Goal: Task Accomplishment & Management: Manage account settings

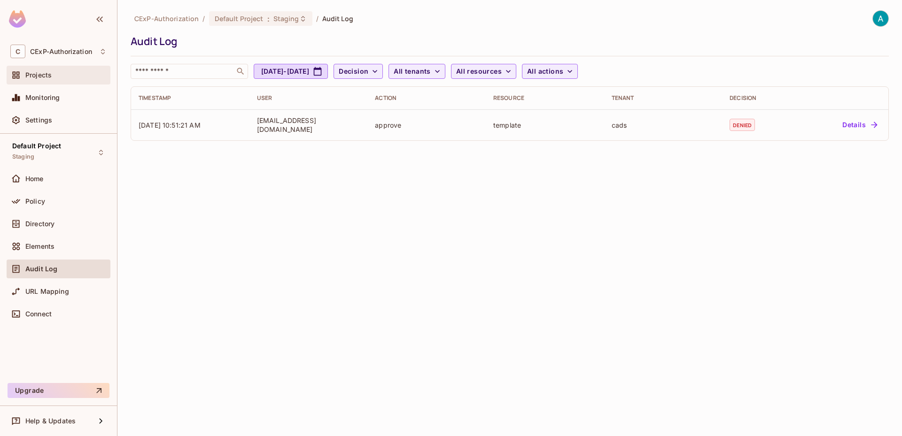
click at [47, 74] on span "Projects" at bounding box center [38, 75] width 26 height 8
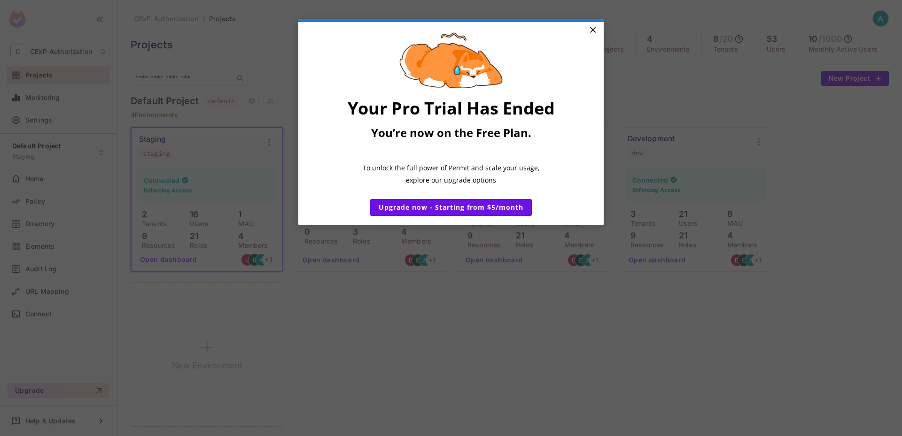
click at [597, 28] on link "×" at bounding box center [592, 30] width 16 height 17
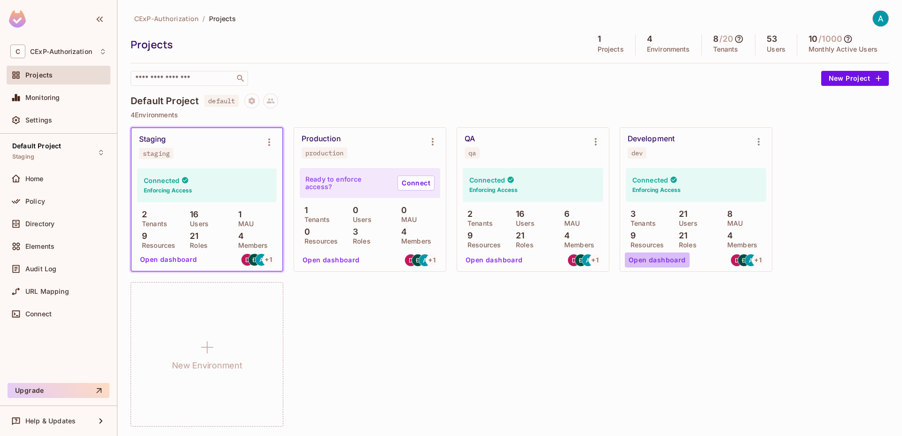
click at [669, 260] on button "Open dashboard" at bounding box center [657, 260] width 65 height 15
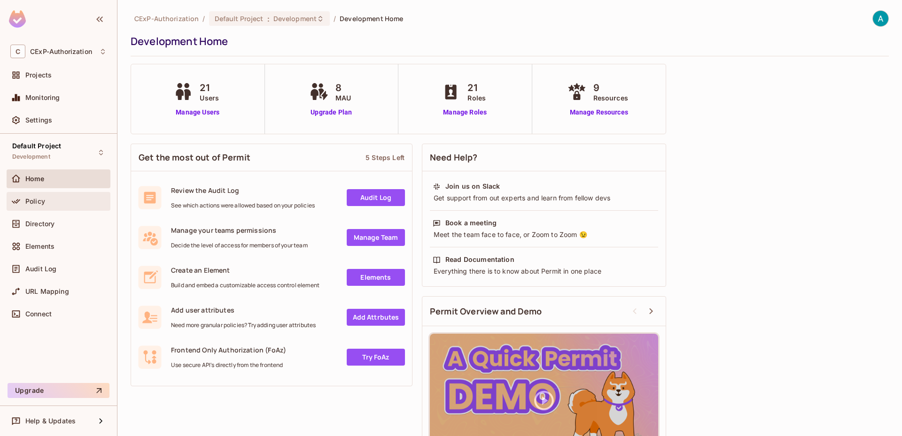
click at [56, 207] on div "Policy" at bounding box center [59, 201] width 104 height 19
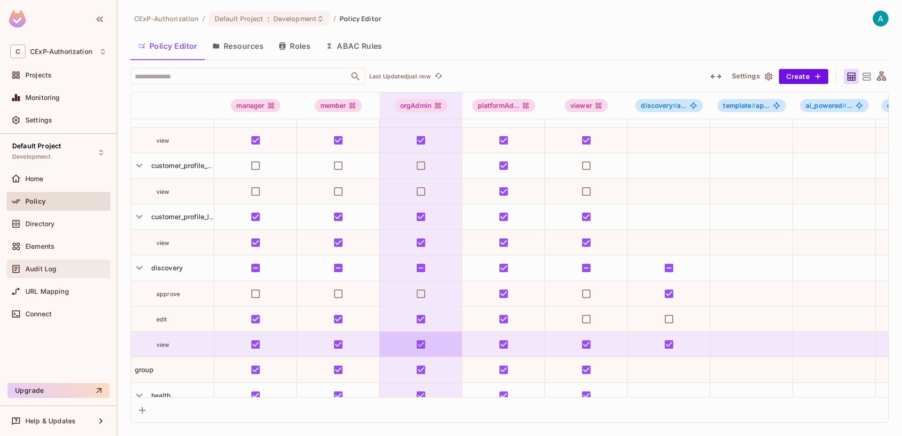
scroll to position [94, 0]
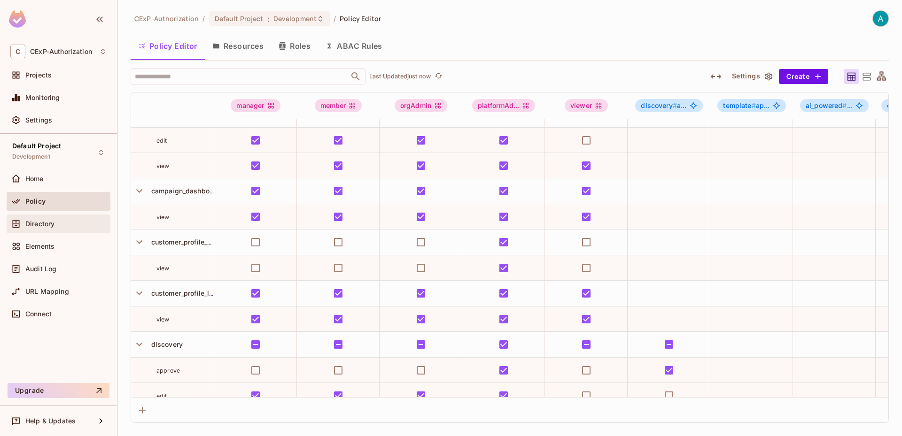
click at [72, 231] on div "Directory" at bounding box center [59, 224] width 104 height 19
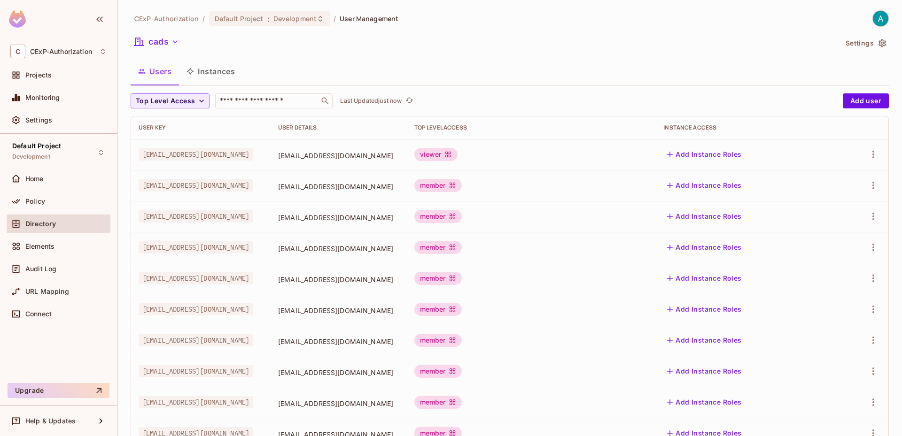
scroll to position [220, 0]
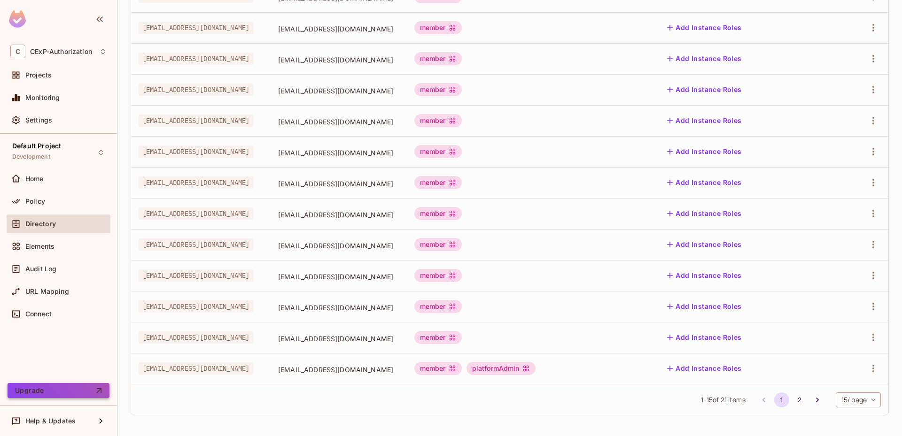
click at [63, 390] on button "Upgrade" at bounding box center [59, 390] width 102 height 15
click at [54, 77] on div "Projects" at bounding box center [65, 75] width 81 height 8
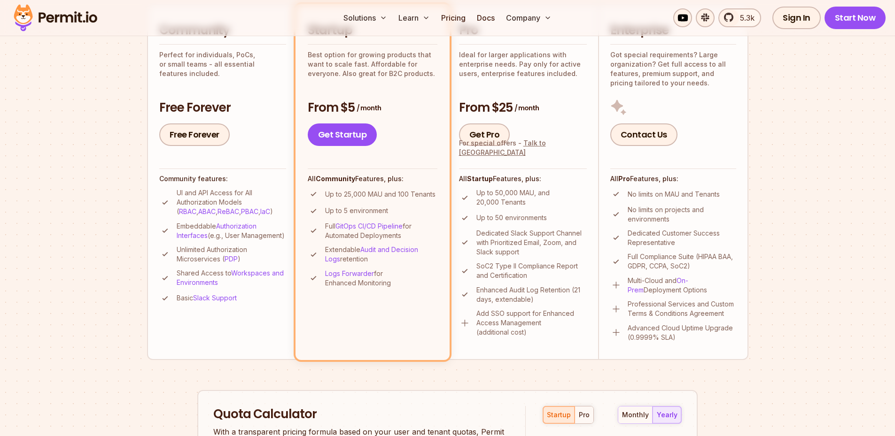
scroll to position [188, 0]
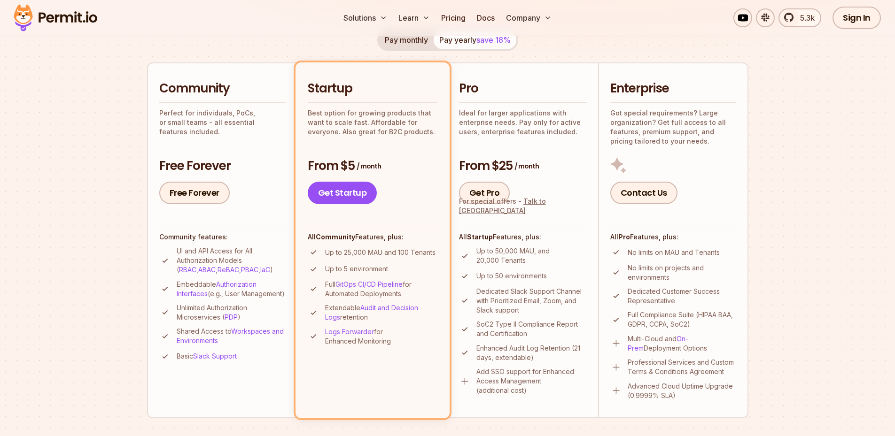
click at [237, 210] on li "Community Perfect for individuals, PoCs, or small teams - all essential feature…" at bounding box center [222, 240] width 150 height 356
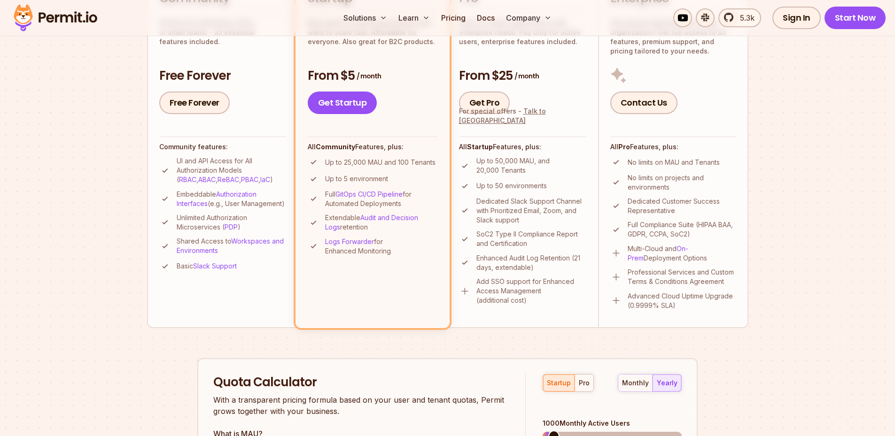
scroll to position [376, 0]
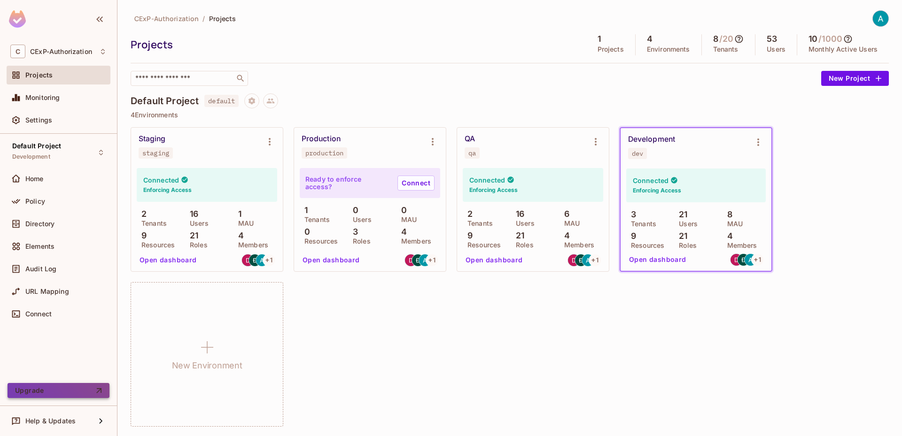
click at [73, 388] on button "Upgrade" at bounding box center [59, 390] width 102 height 15
click at [873, 17] on img at bounding box center [881, 19] width 16 height 16
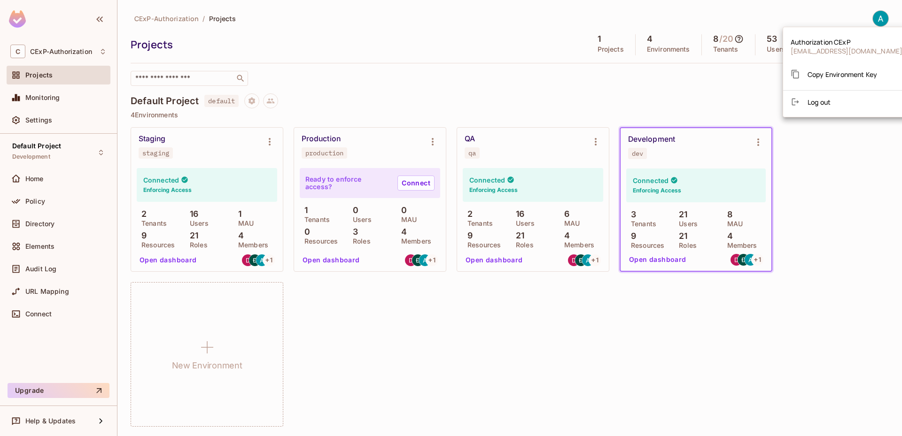
click at [73, 50] on div at bounding box center [451, 218] width 902 height 436
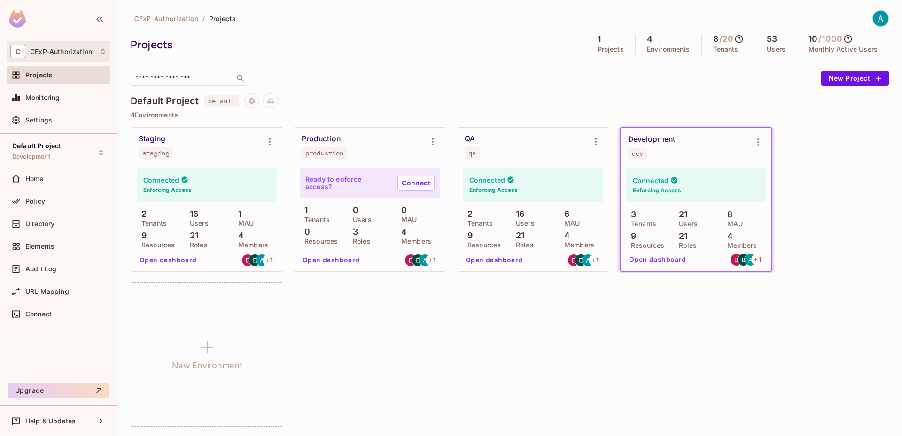
click at [52, 55] on div "C CExP-Authorization" at bounding box center [58, 52] width 96 height 14
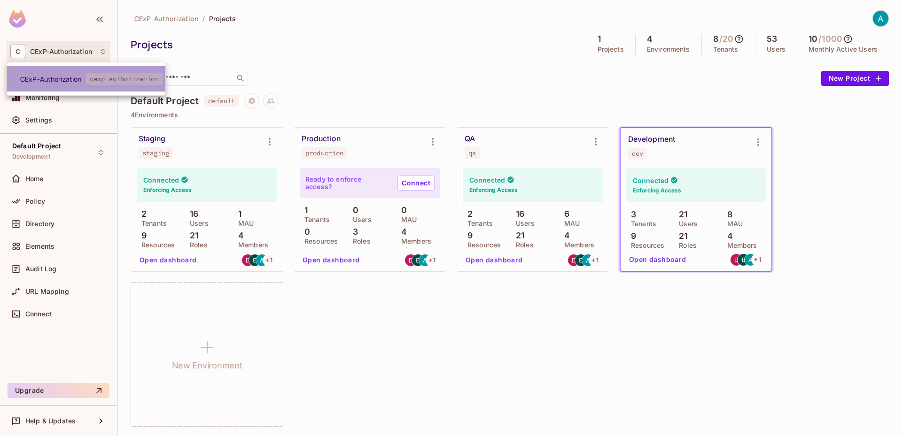
click at [54, 81] on span "CExP-Authorization" at bounding box center [53, 79] width 66 height 9
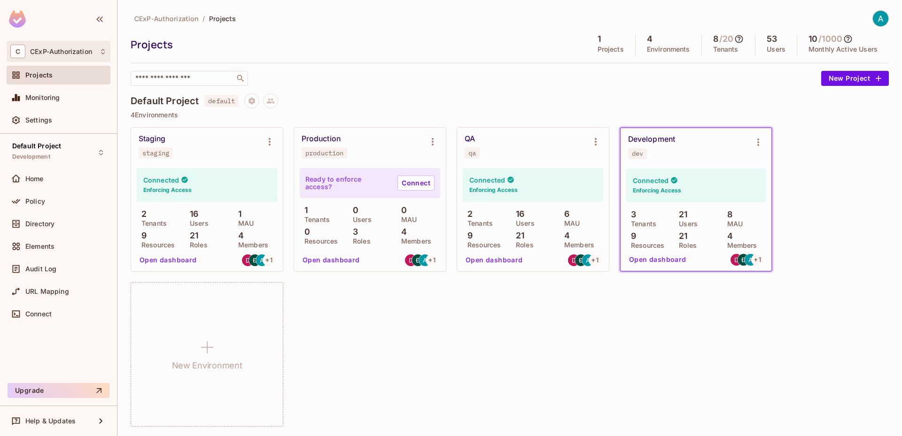
drag, startPoint x: 68, startPoint y: 39, endPoint x: 67, endPoint y: 47, distance: 8.6
click at [67, 42] on div "C CExP-Authorization Projects Monitoring Settings Default Project Development H…" at bounding box center [58, 218] width 117 height 436
click at [67, 48] on span "CExP-Authorization" at bounding box center [61, 52] width 62 height 8
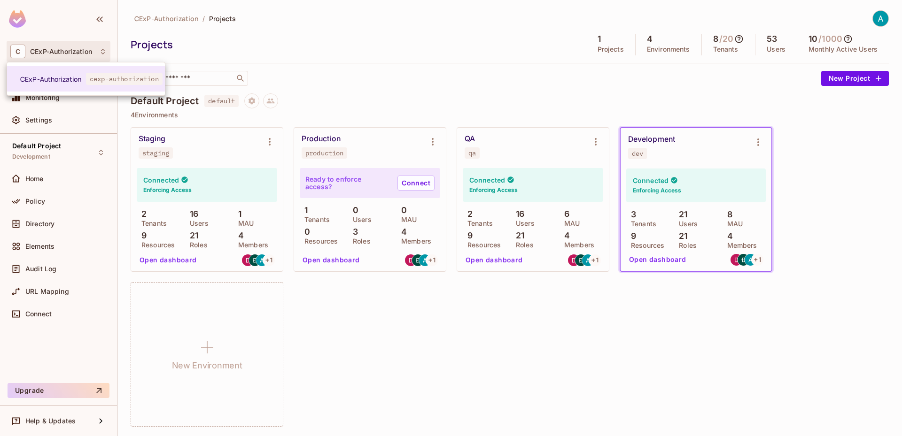
click at [99, 22] on div at bounding box center [451, 218] width 902 height 436
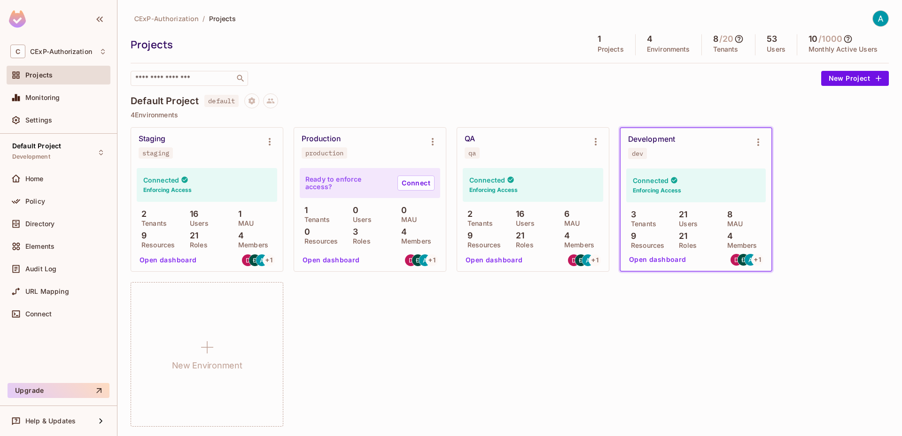
click at [161, 23] on div "CExP-Authorization / Projects" at bounding box center [184, 18] width 106 height 16
click at [163, 19] on span "CExP-Authorization" at bounding box center [166, 18] width 64 height 9
click at [684, 264] on button "Open dashboard" at bounding box center [657, 259] width 65 height 15
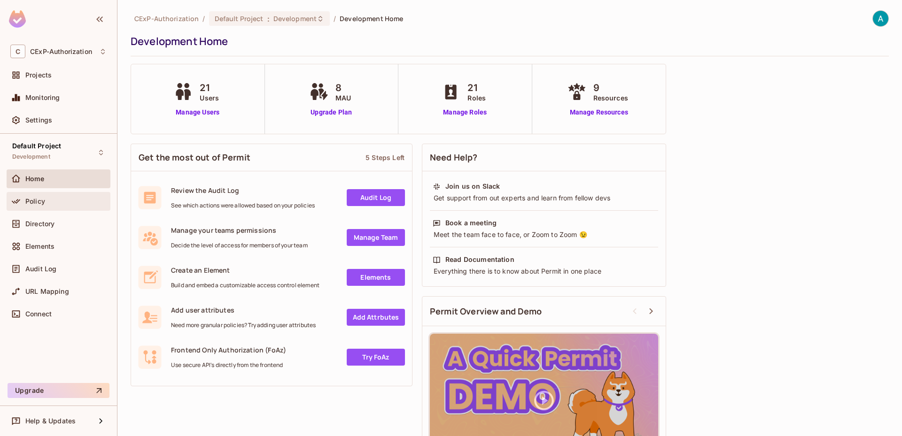
click at [78, 207] on div "Policy" at bounding box center [59, 201] width 104 height 19
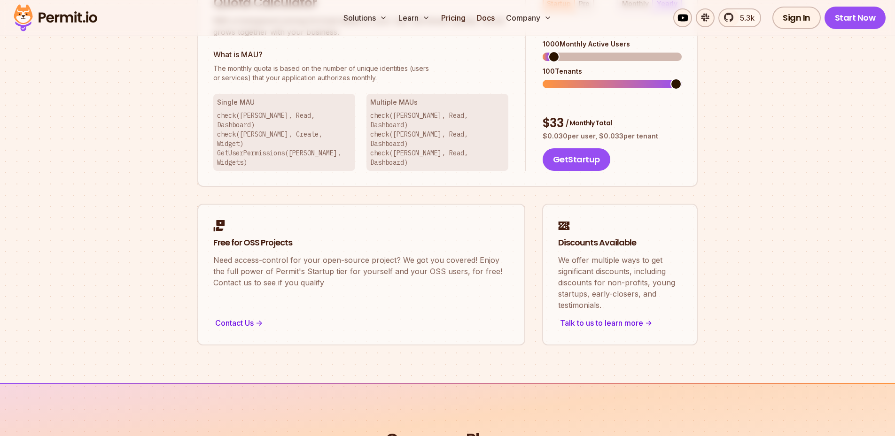
scroll to position [1033, 0]
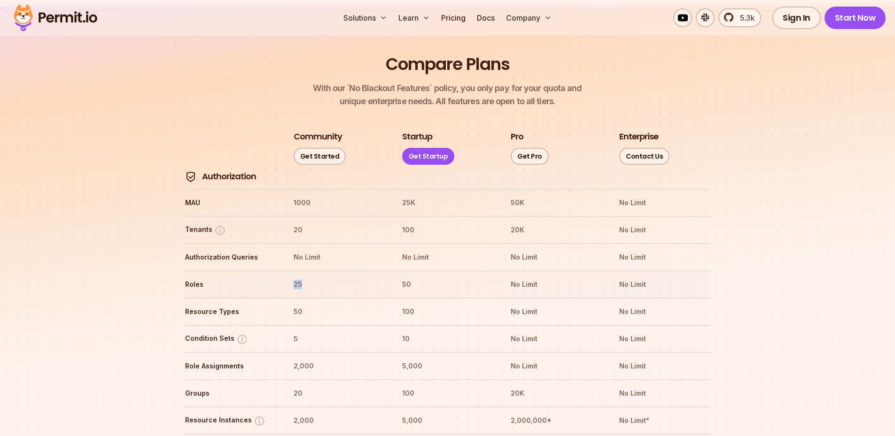
drag, startPoint x: 313, startPoint y: 252, endPoint x: 292, endPoint y: 260, distance: 22.4
click at [292, 271] on tr "Roles 25 50 No Limit No Limit" at bounding box center [448, 284] width 526 height 27
click at [295, 271] on tr "Roles 25 50 No Limit No Limit" at bounding box center [448, 284] width 526 height 27
drag, startPoint x: 305, startPoint y: 282, endPoint x: 295, endPoint y: 284, distance: 10.4
click at [295, 304] on th "50" at bounding box center [339, 311] width 92 height 15
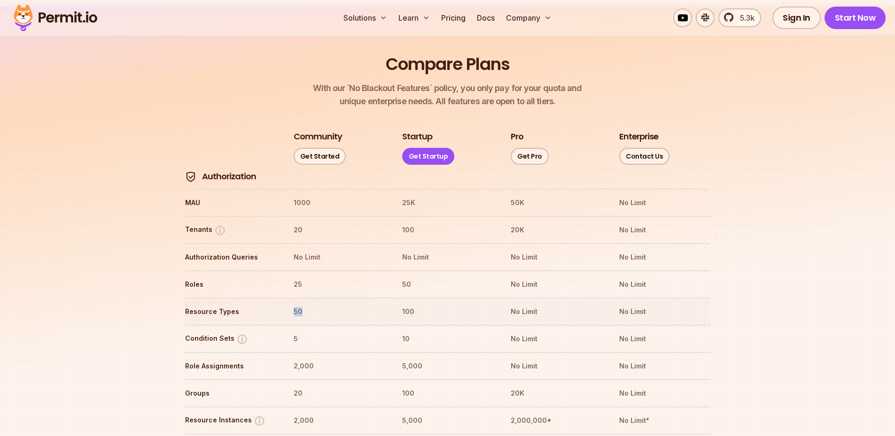
click at [295, 304] on th "50" at bounding box center [339, 311] width 92 height 15
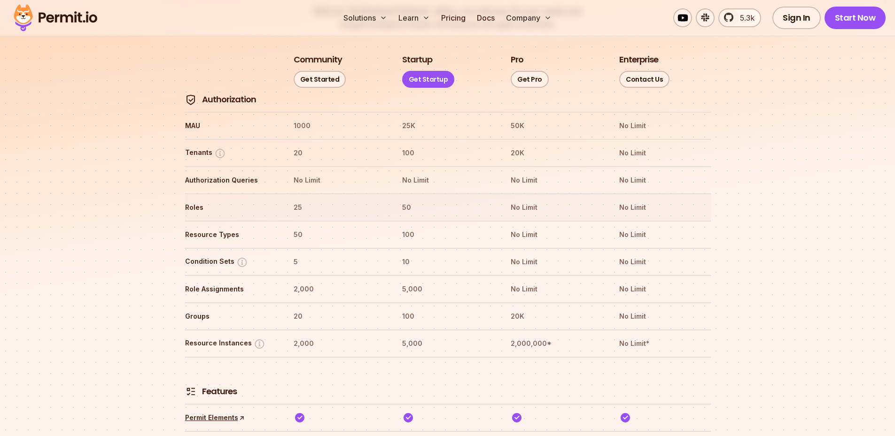
scroll to position [1127, 0]
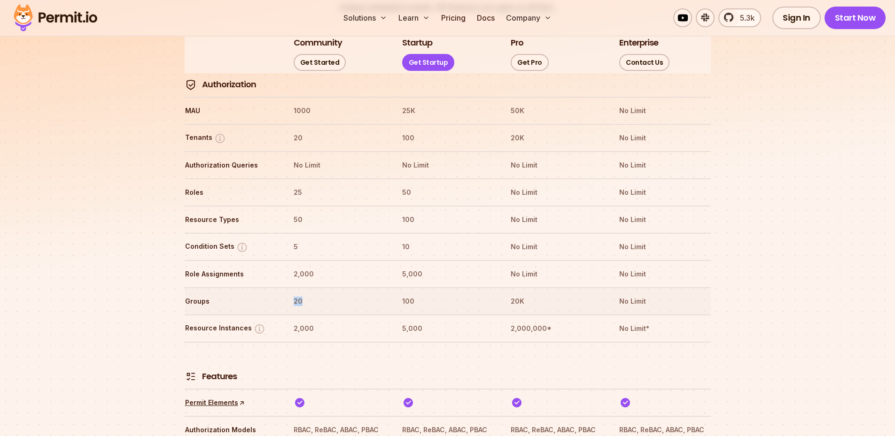
drag, startPoint x: 291, startPoint y: 272, endPoint x: 308, endPoint y: 271, distance: 17.4
click at [308, 287] on tr "Groups 20 100 20K No Limit" at bounding box center [448, 300] width 526 height 27
click at [308, 294] on th "20" at bounding box center [339, 301] width 92 height 15
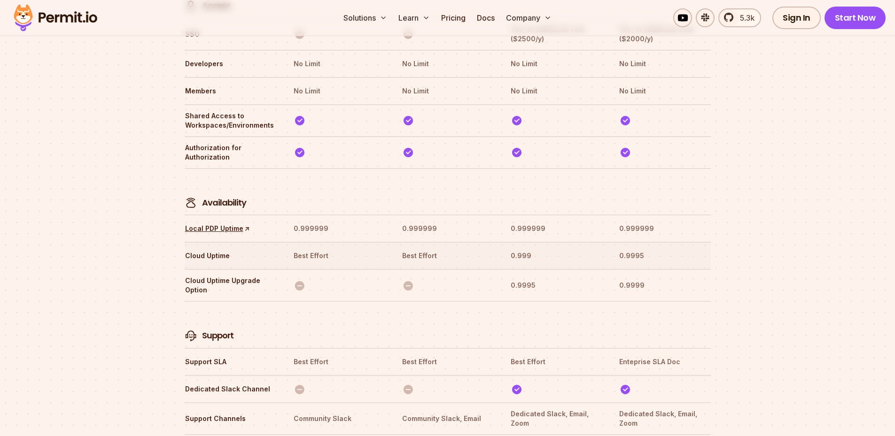
scroll to position [2831, 0]
drag, startPoint x: 308, startPoint y: 319, endPoint x: 396, endPoint y: 320, distance: 87.4
click at [396, 346] on tr "Support SLA Best Effort Best Effort Best Effort Enteprise SLA Doc" at bounding box center [448, 359] width 526 height 27
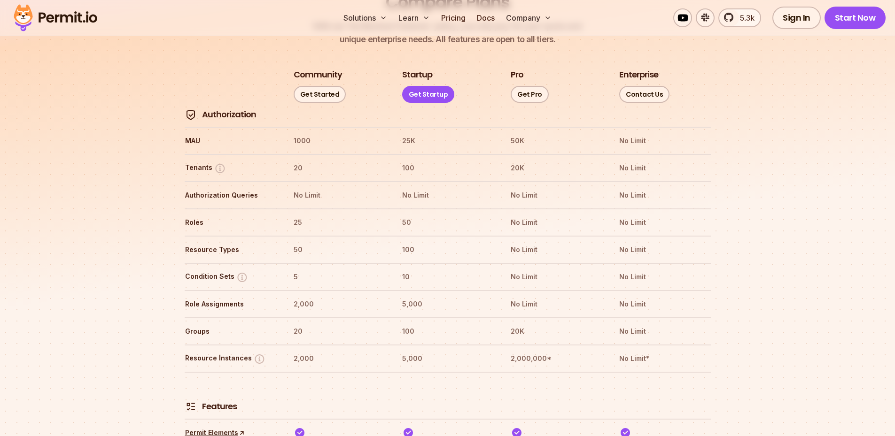
scroll to position [1091, 0]
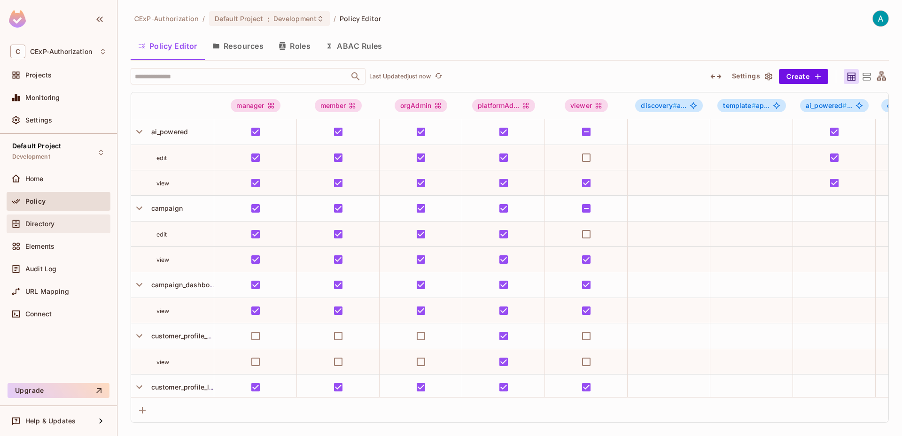
click at [98, 223] on div "Directory" at bounding box center [65, 224] width 81 height 8
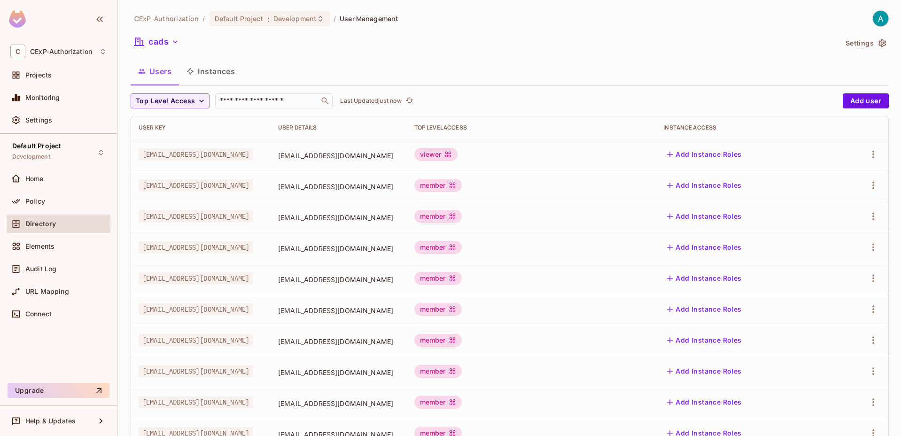
click at [229, 74] on button "Instances" at bounding box center [210, 71] width 63 height 23
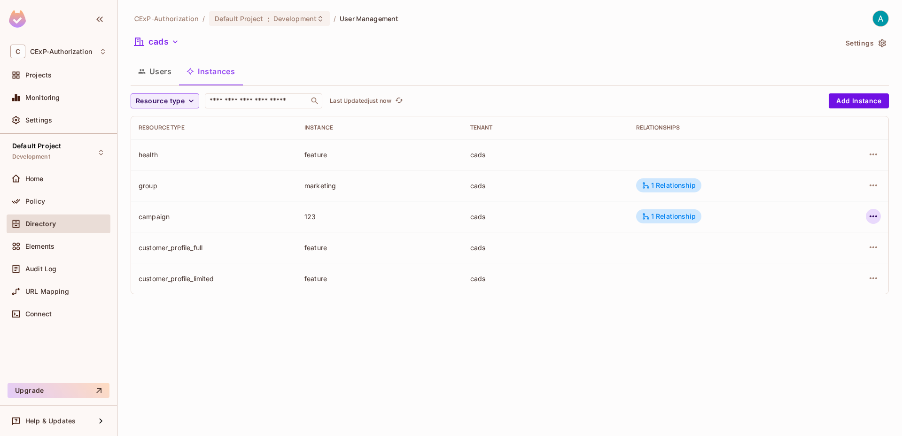
click at [872, 218] on icon "button" at bounding box center [873, 216] width 11 height 11
click at [140, 77] on div at bounding box center [451, 218] width 902 height 436
click at [144, 75] on icon "button" at bounding box center [142, 72] width 8 height 8
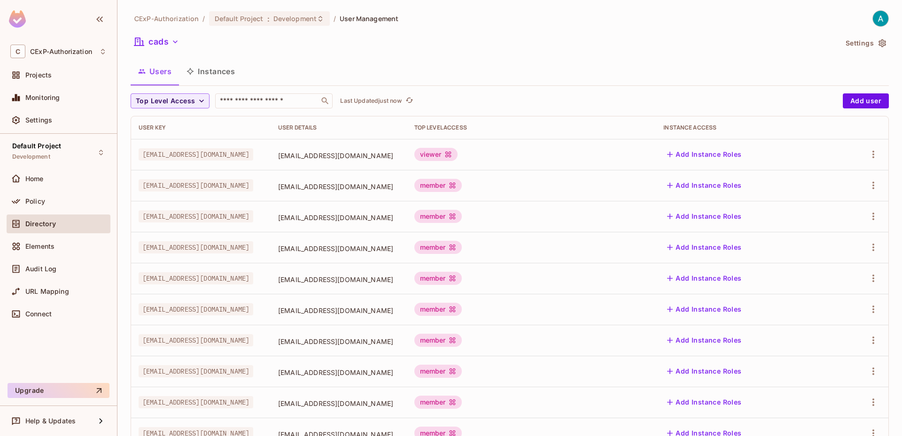
scroll to position [220, 0]
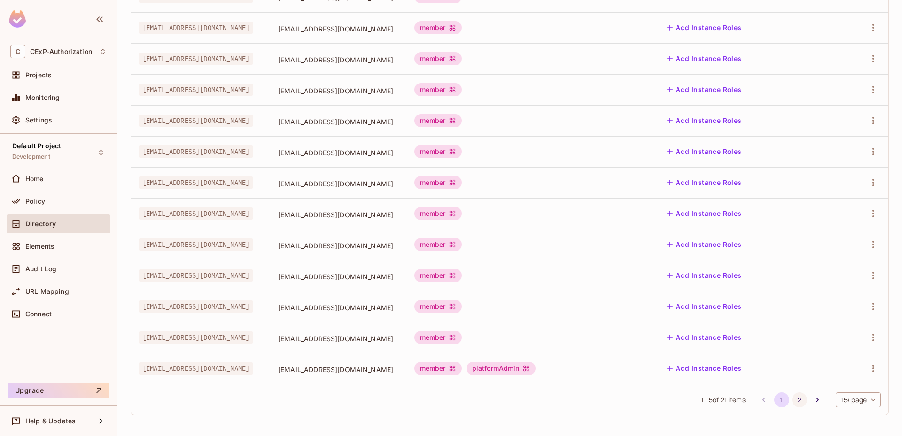
click at [792, 397] on button "2" at bounding box center [799, 400] width 15 height 15
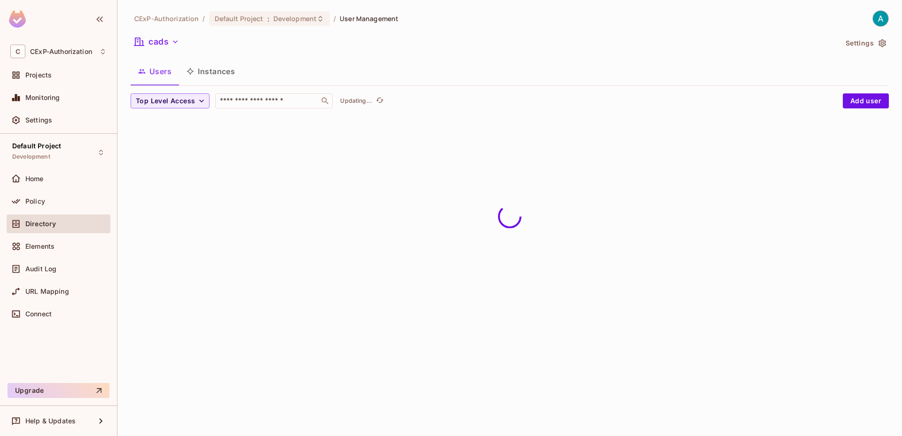
scroll to position [0, 0]
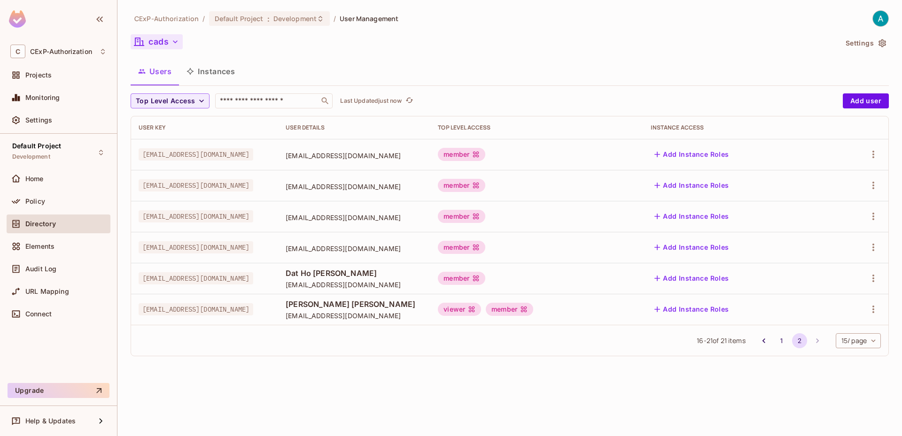
click at [141, 43] on icon "button" at bounding box center [138, 41] width 11 height 11
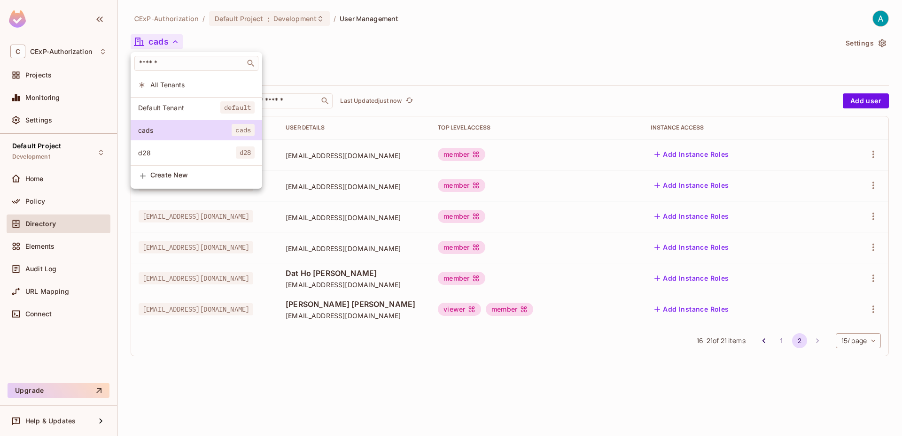
click at [148, 84] on div at bounding box center [144, 85] width 12 height 8
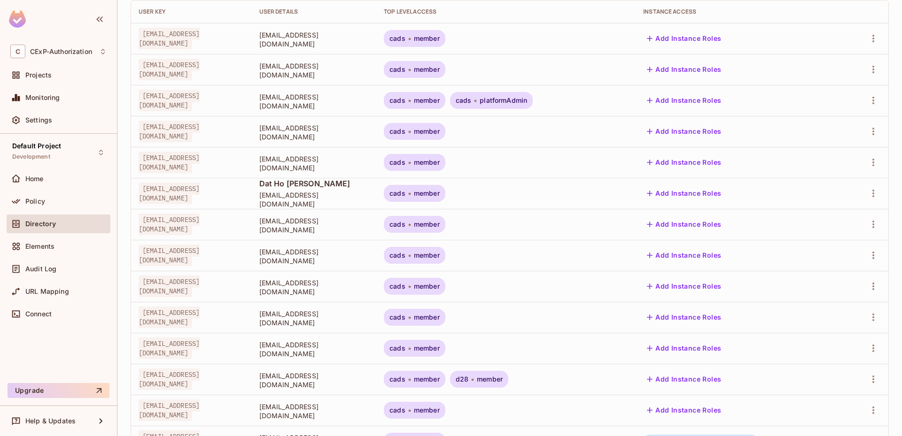
scroll to position [220, 0]
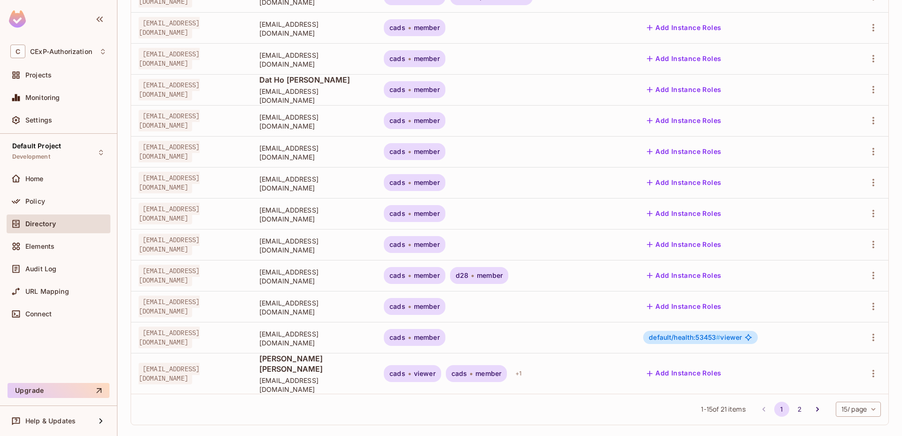
click at [734, 340] on span "default/health:53453 # viewer" at bounding box center [695, 338] width 93 height 8
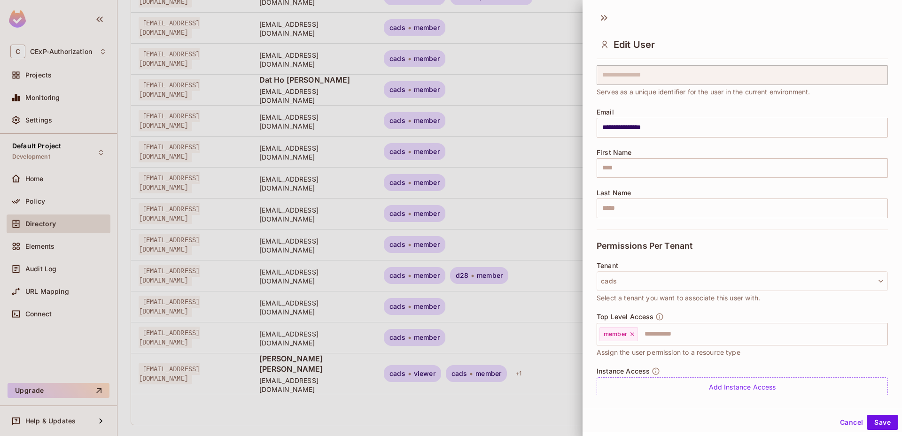
scroll to position [16, 0]
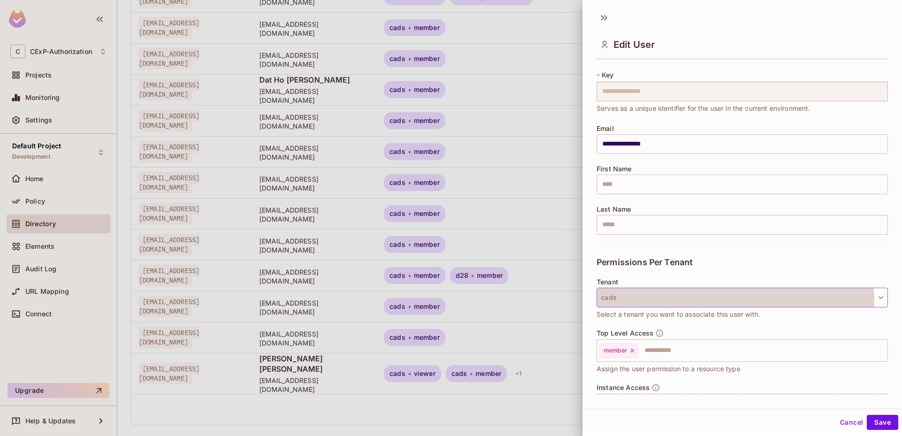
click at [725, 302] on button "cads" at bounding box center [742, 298] width 291 height 20
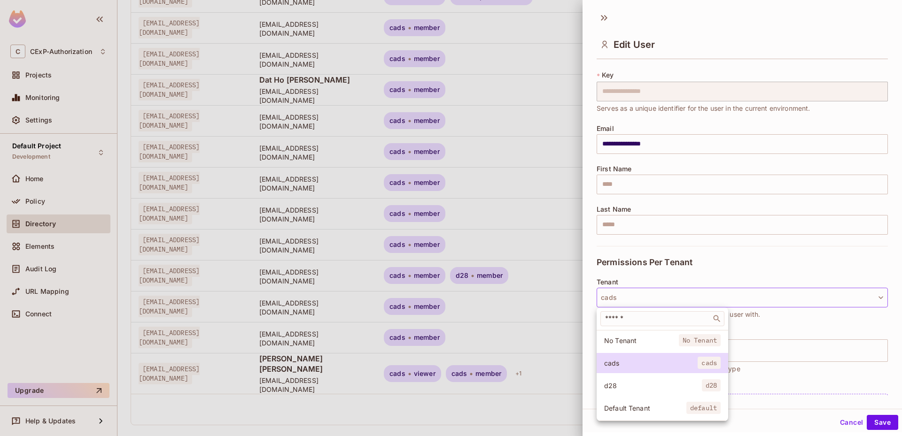
click at [660, 406] on span "Default Tenant" at bounding box center [645, 408] width 82 height 9
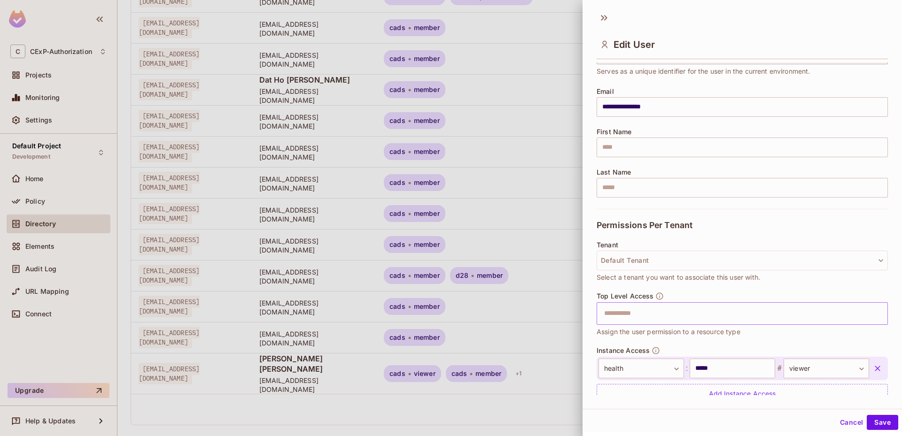
scroll to position [91, 0]
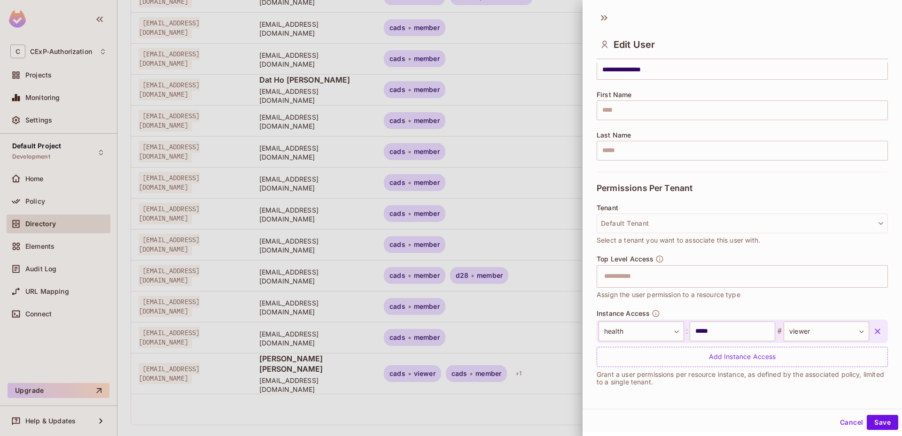
click at [875, 331] on icon "button" at bounding box center [878, 332] width 6 height 6
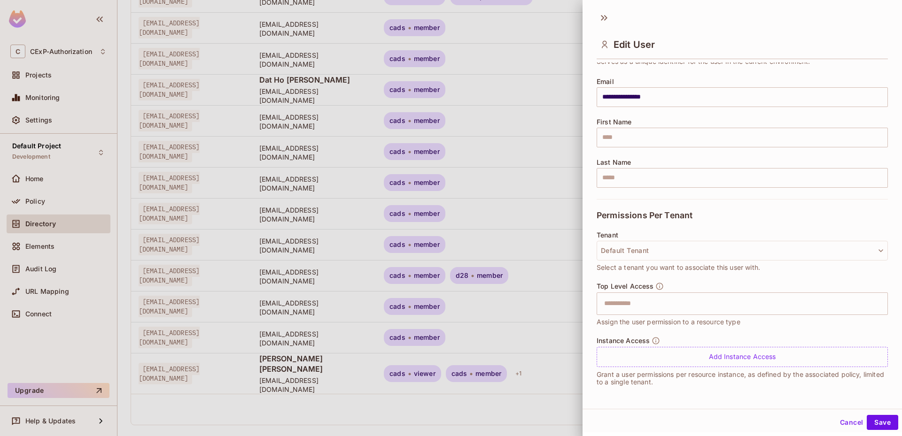
scroll to position [63, 0]
click at [874, 422] on button "Save" at bounding box center [882, 422] width 31 height 15
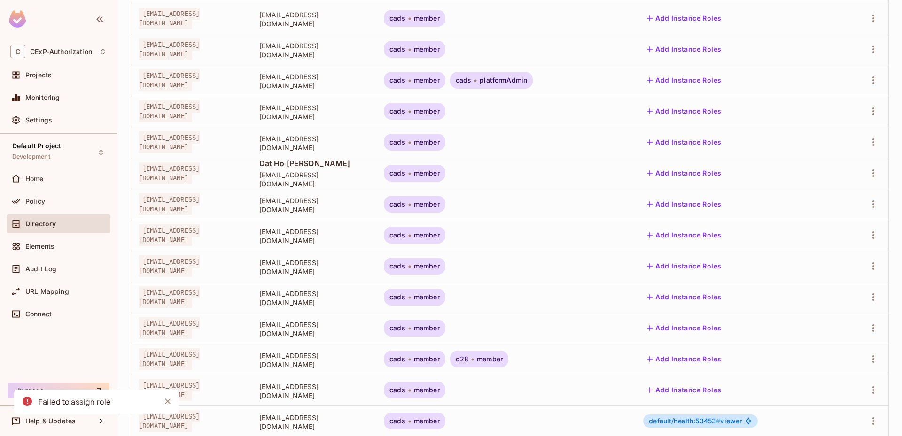
scroll to position [0, 0]
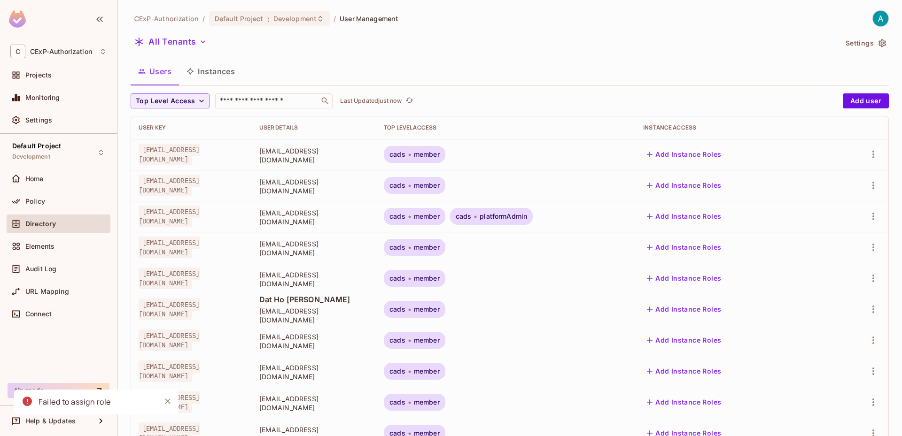
click at [227, 72] on button "Instances" at bounding box center [210, 71] width 63 height 23
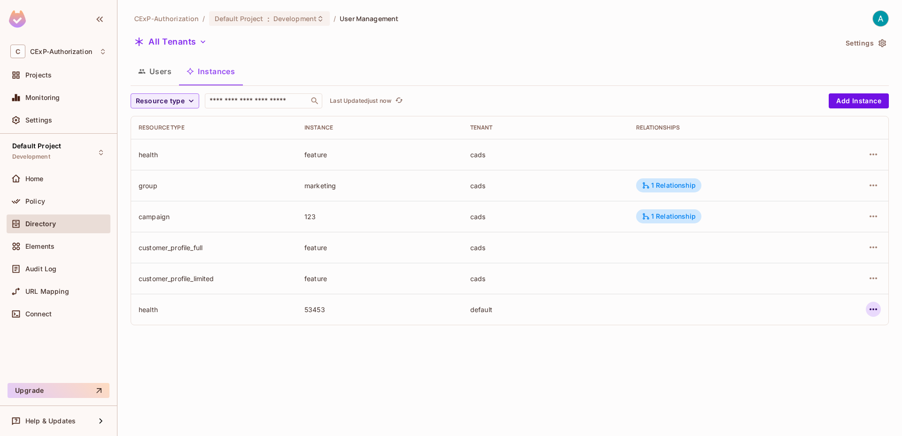
click at [870, 313] on icon "button" at bounding box center [873, 309] width 11 height 11
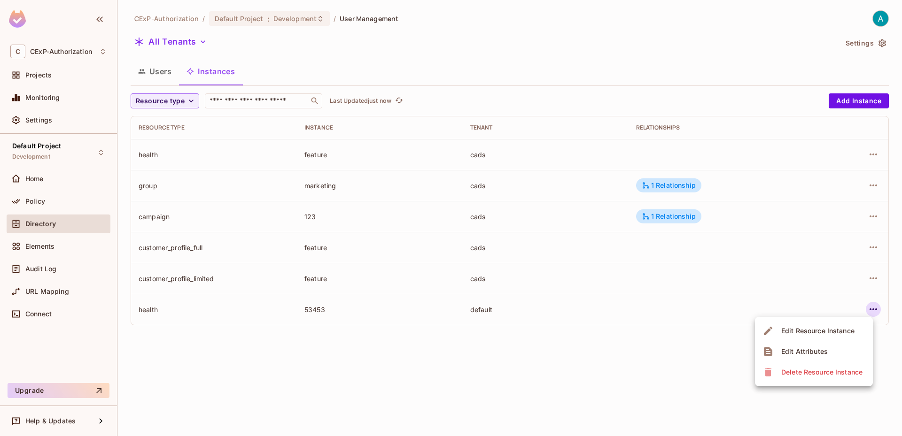
click at [784, 374] on div "Delete Resource Instance" at bounding box center [821, 372] width 81 height 9
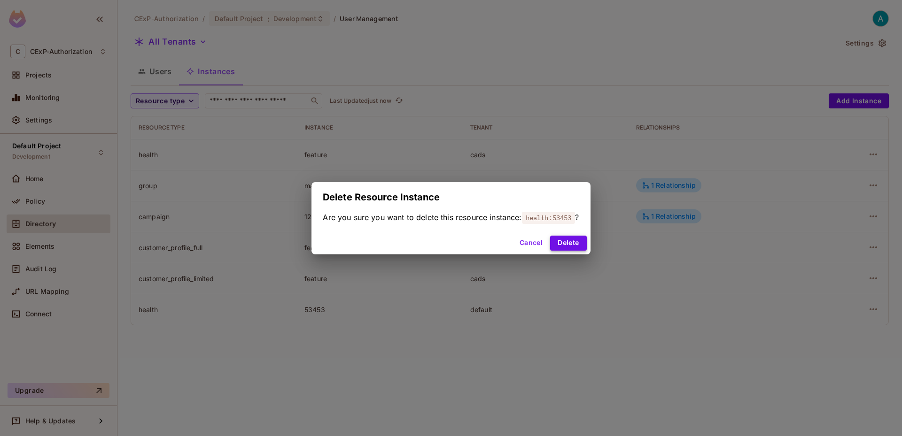
click at [570, 247] on button "Delete" at bounding box center [568, 243] width 36 height 15
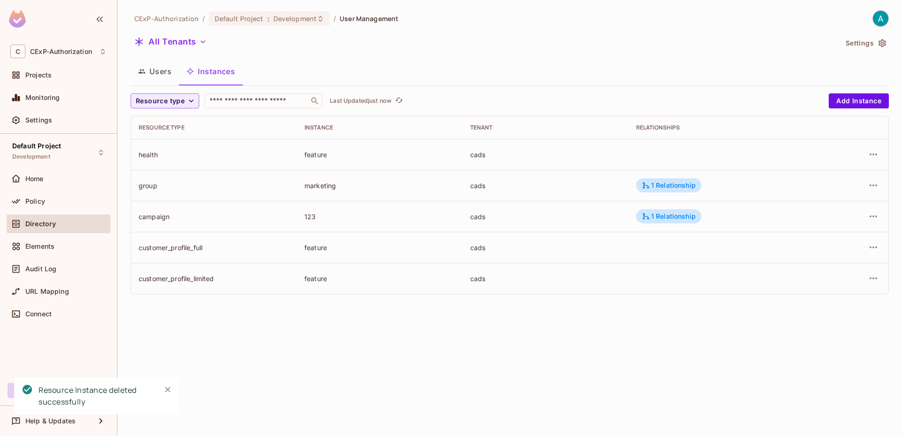
click at [154, 70] on button "Users" at bounding box center [155, 71] width 48 height 23
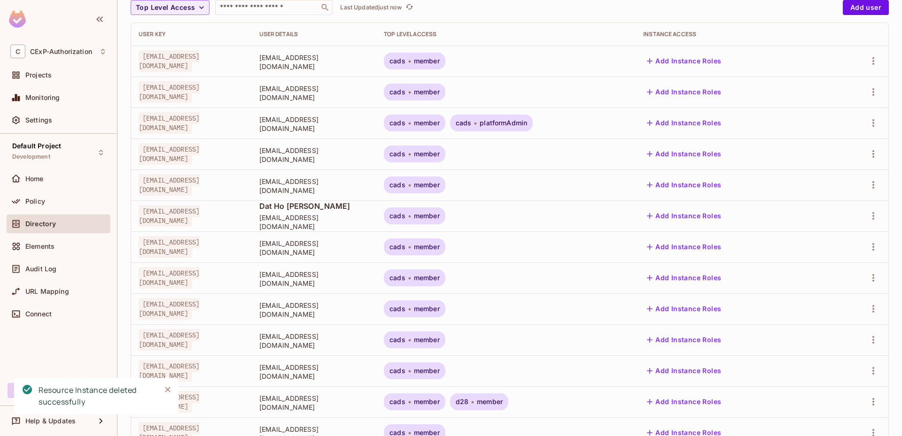
scroll to position [220, 0]
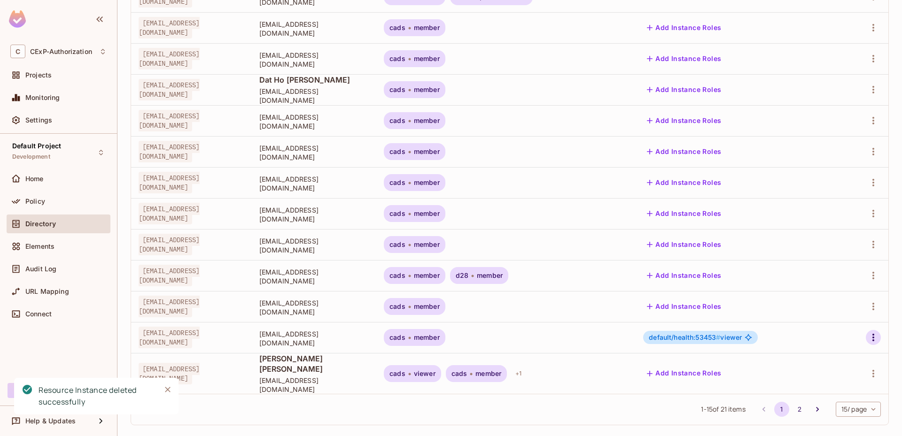
click at [868, 336] on icon "button" at bounding box center [873, 337] width 11 height 11
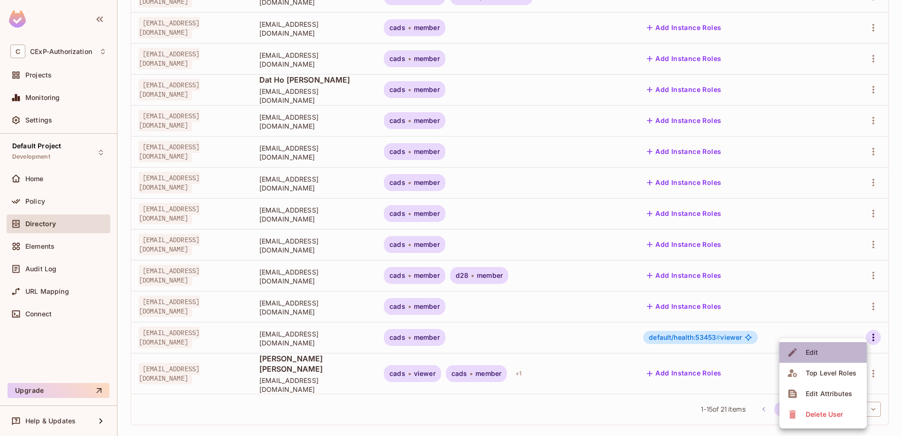
click at [823, 353] on li "Edit" at bounding box center [822, 352] width 87 height 21
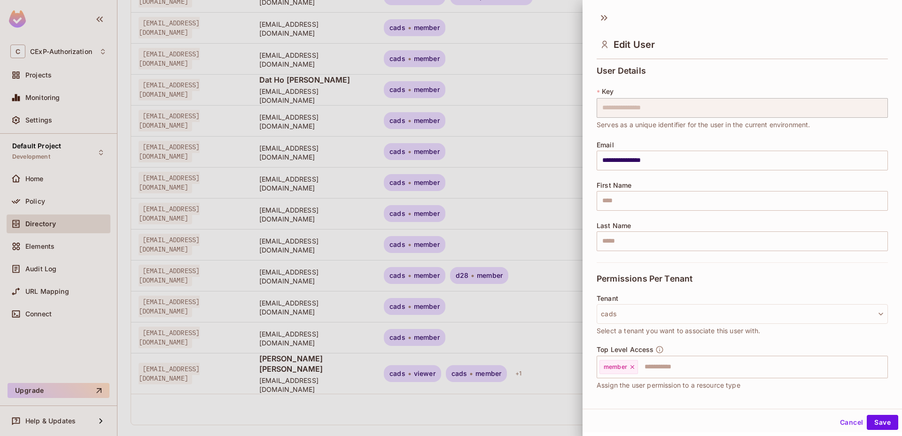
scroll to position [63, 0]
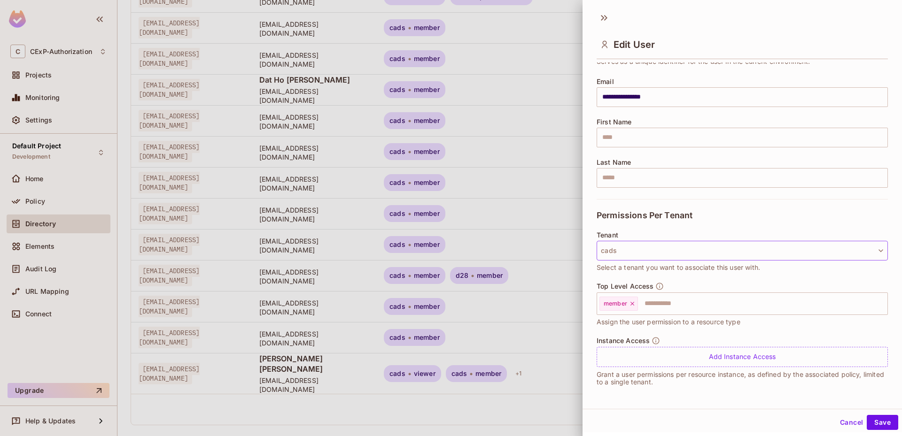
click at [679, 259] on button "cads" at bounding box center [742, 251] width 291 height 20
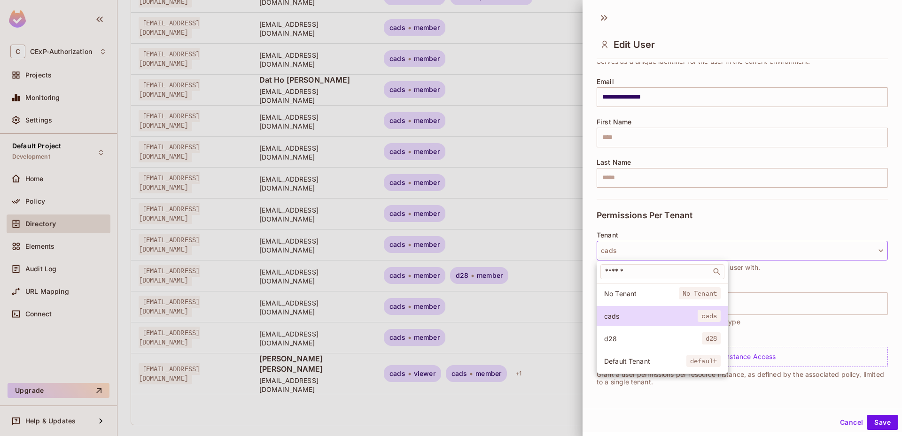
click at [645, 357] on span "Default Tenant" at bounding box center [645, 361] width 82 height 9
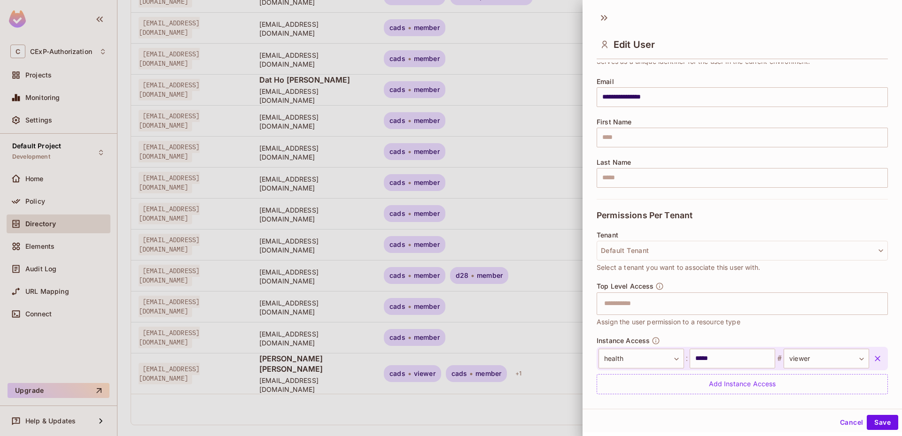
click at [869, 364] on button "button" at bounding box center [877, 358] width 17 height 17
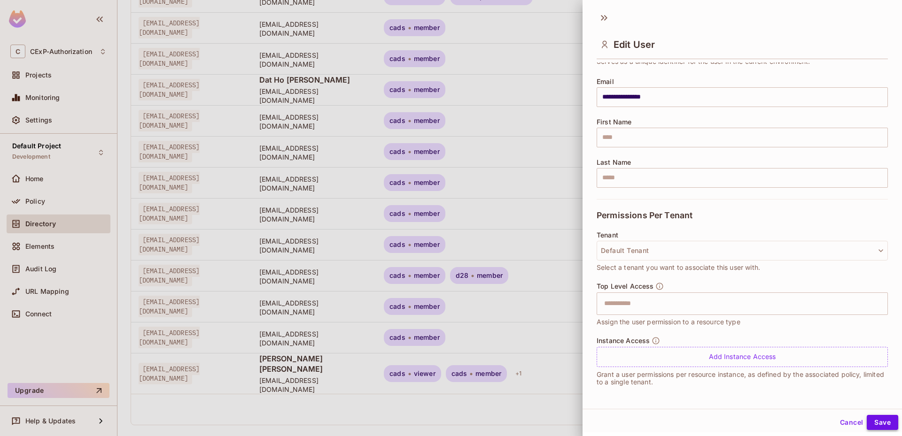
click at [877, 420] on button "Save" at bounding box center [882, 422] width 31 height 15
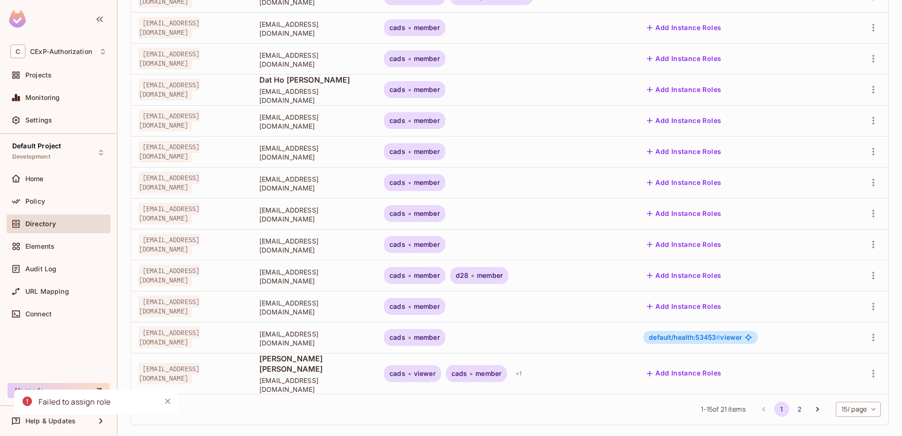
click at [712, 338] on span "default/health:53453 #" at bounding box center [684, 337] width 71 height 8
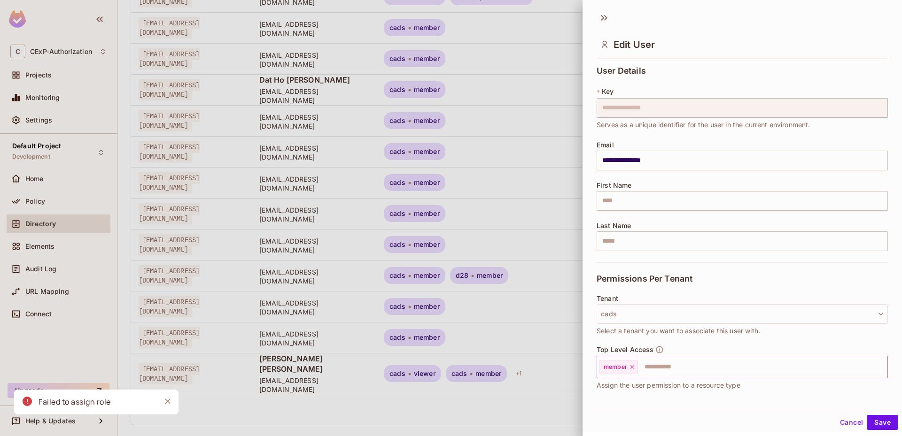
click at [665, 365] on input "text" at bounding box center [754, 367] width 231 height 19
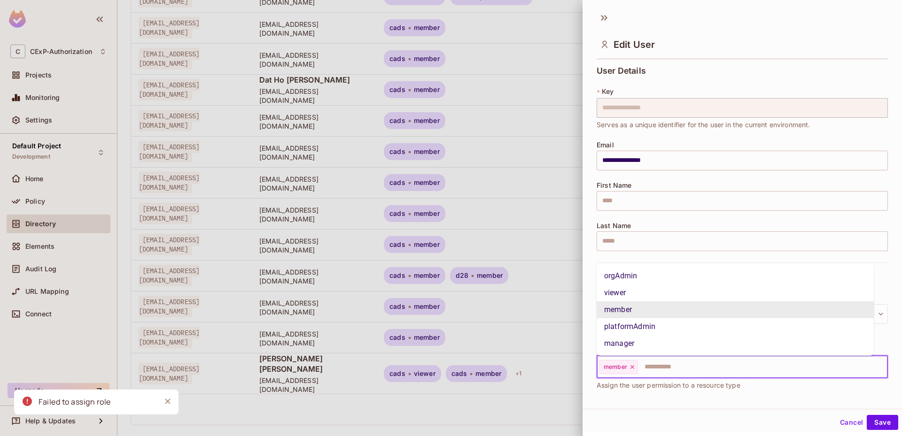
click at [665, 377] on div "member ​" at bounding box center [742, 367] width 291 height 23
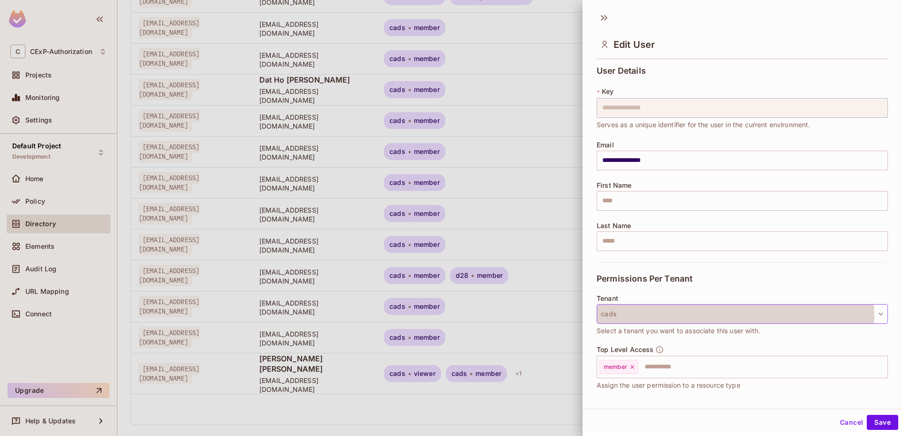
click at [665, 317] on button "cads" at bounding box center [742, 314] width 291 height 20
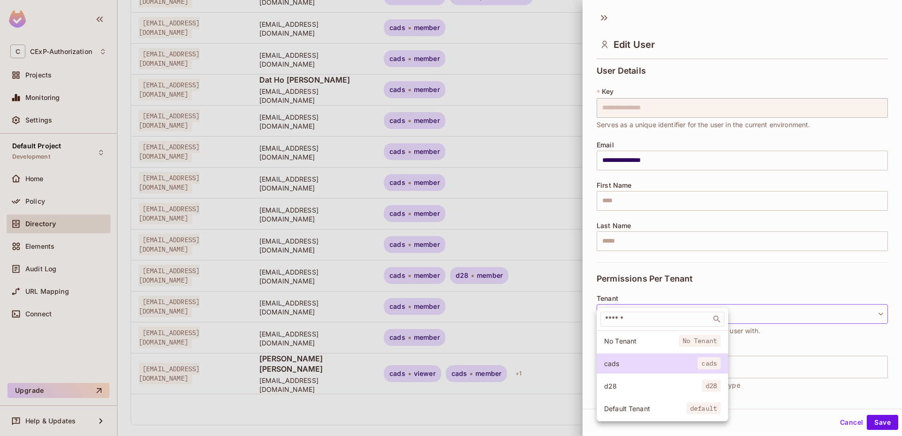
click at [624, 410] on span "Default Tenant" at bounding box center [645, 408] width 82 height 9
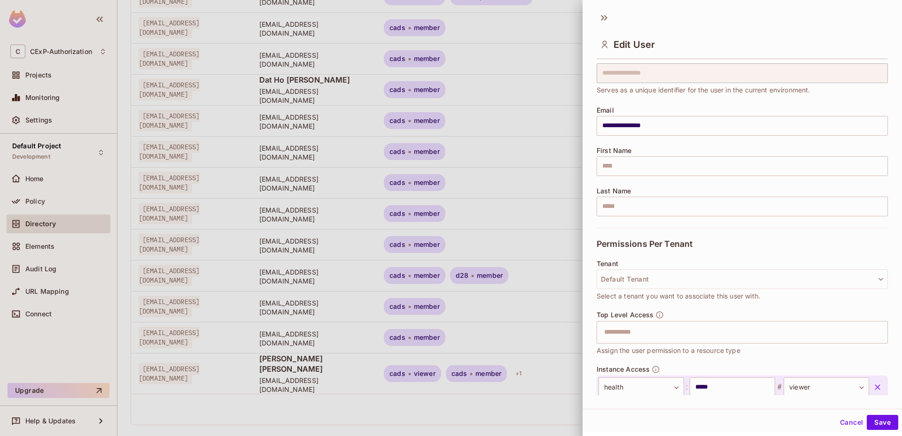
scroll to position [91, 0]
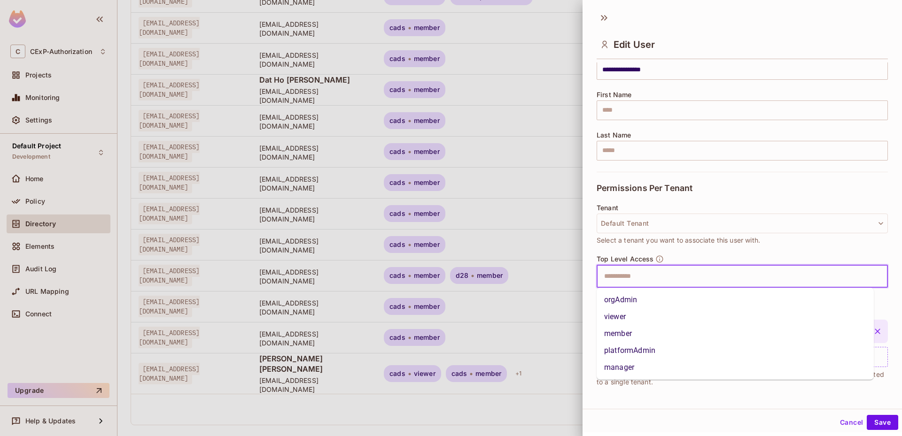
click at [636, 280] on input "text" at bounding box center [733, 276] width 271 height 19
click at [625, 316] on li "viewer" at bounding box center [735, 317] width 277 height 17
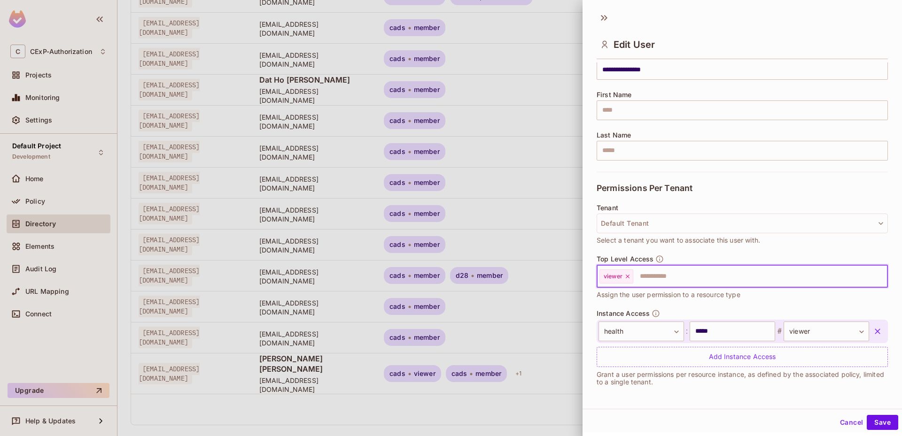
click at [873, 333] on icon "button" at bounding box center [877, 331] width 9 height 9
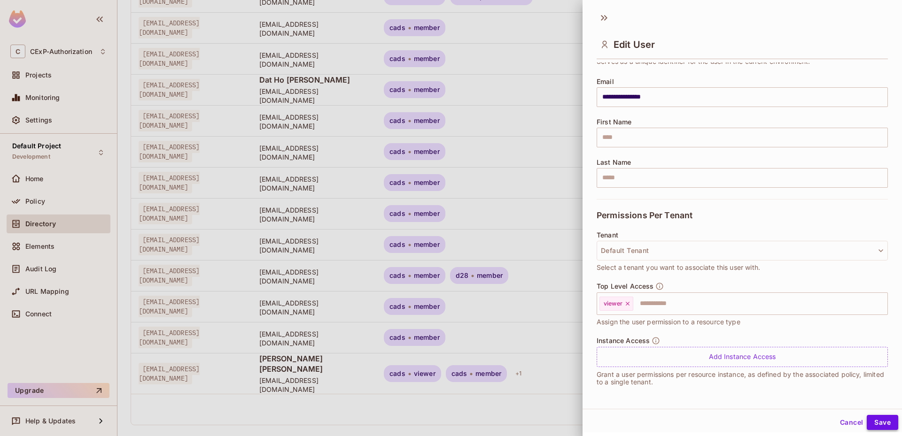
click at [876, 423] on button "Save" at bounding box center [882, 422] width 31 height 15
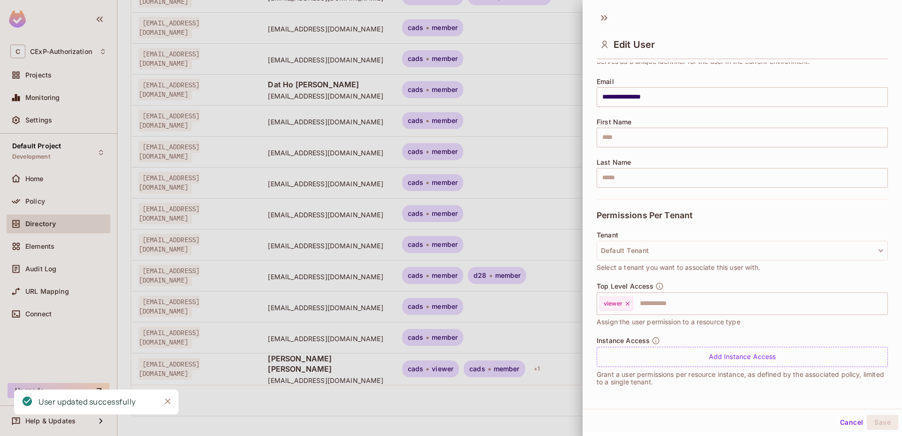
scroll to position [0, 0]
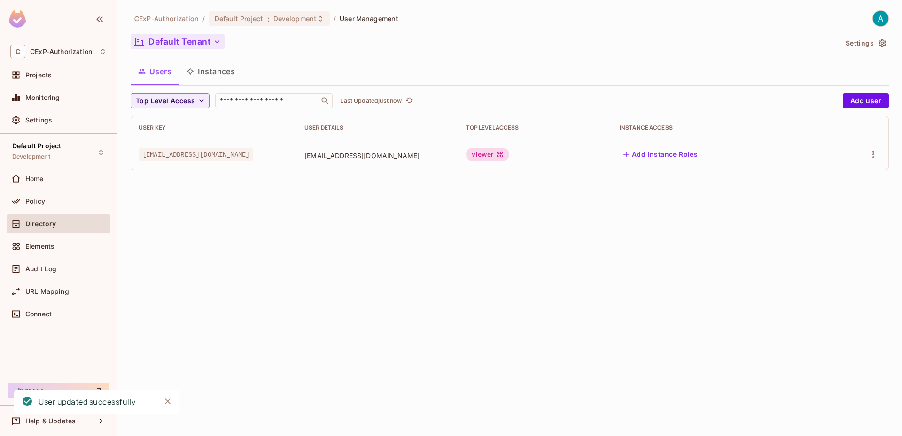
click at [189, 44] on button "Default Tenant" at bounding box center [178, 41] width 94 height 15
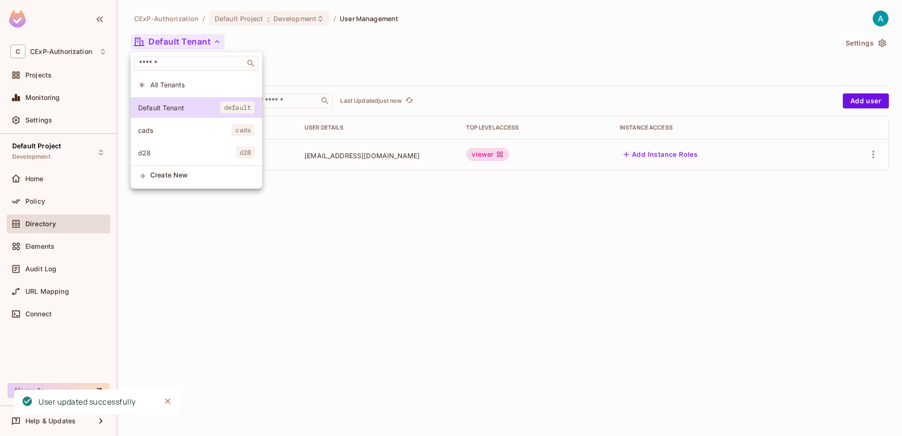
click at [170, 89] on li "All Tenants" at bounding box center [197, 85] width 132 height 20
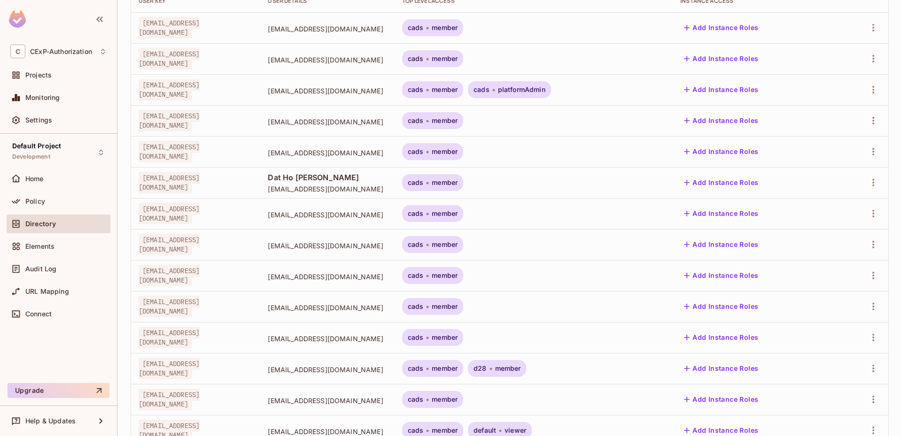
scroll to position [220, 0]
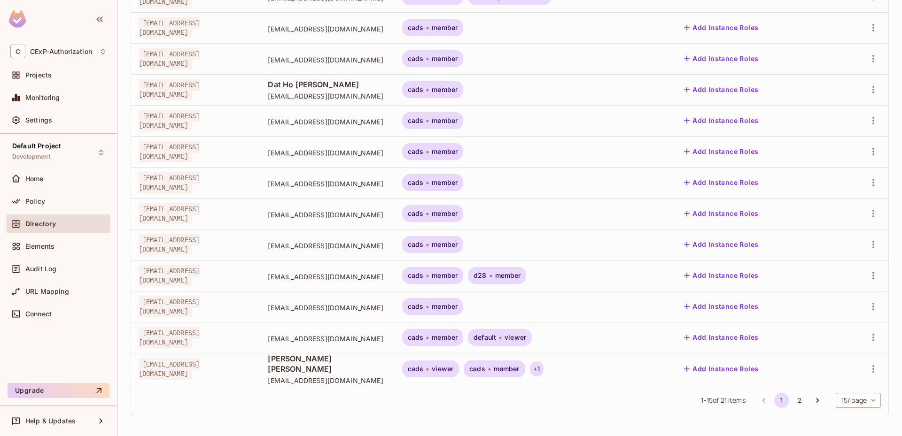
click at [543, 369] on div "+ 1" at bounding box center [537, 369] width 14 height 15
click at [554, 369] on div at bounding box center [451, 218] width 902 height 436
click at [496, 334] on span "default" at bounding box center [484, 338] width 23 height 8
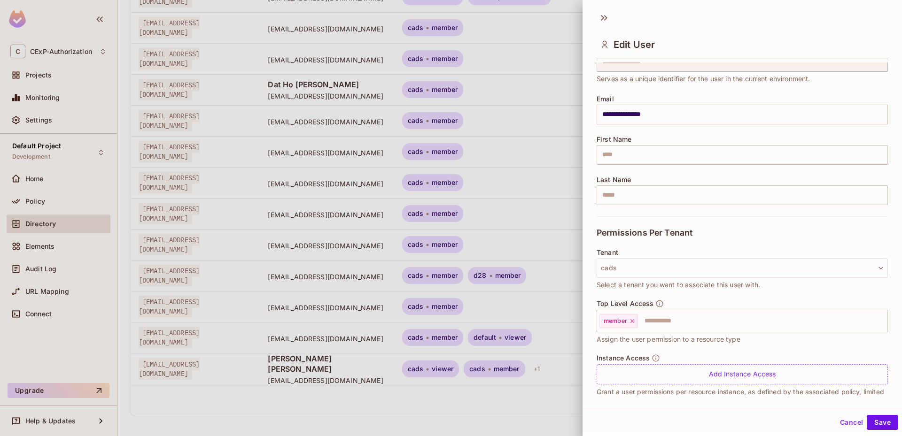
scroll to position [47, 0]
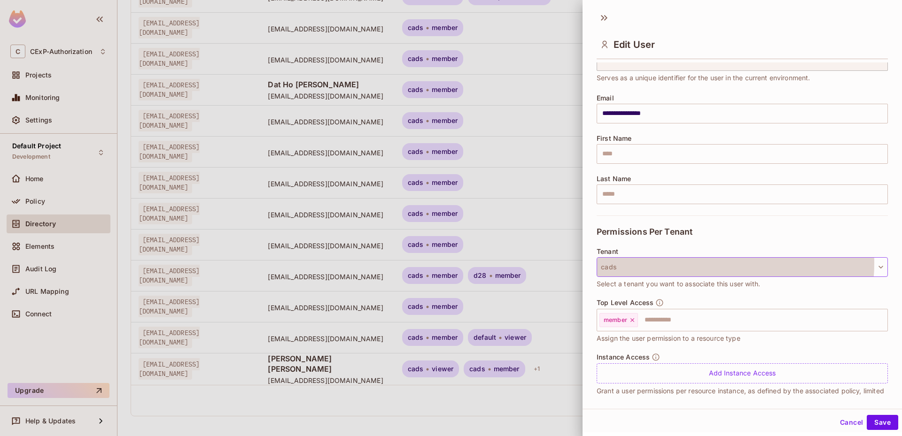
click at [691, 263] on button "cads" at bounding box center [742, 267] width 291 height 20
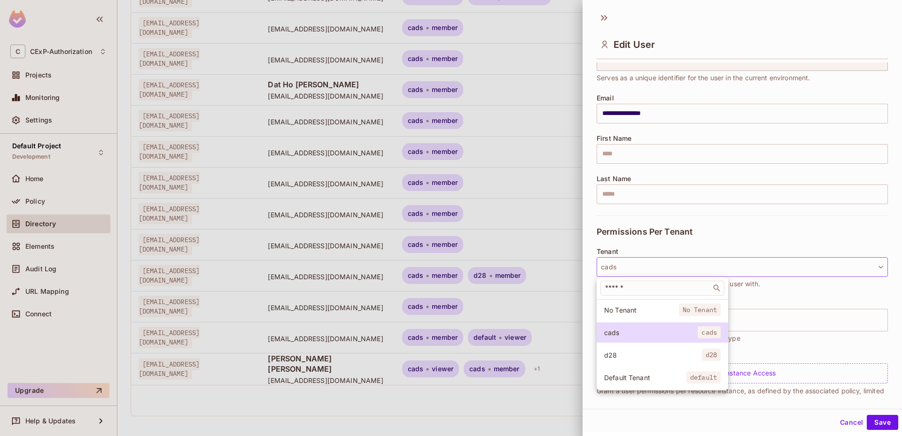
click at [629, 372] on li "Default Tenant default" at bounding box center [663, 378] width 132 height 20
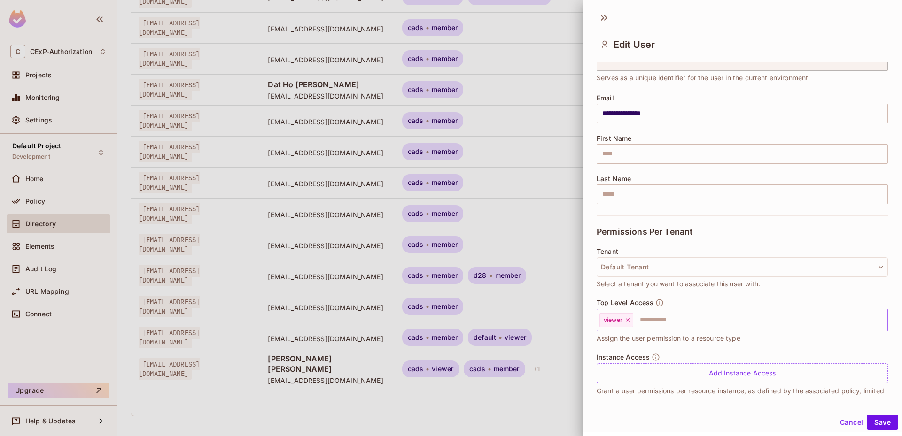
click at [631, 321] on icon at bounding box center [627, 320] width 7 height 7
click at [875, 419] on button "Save" at bounding box center [882, 422] width 31 height 15
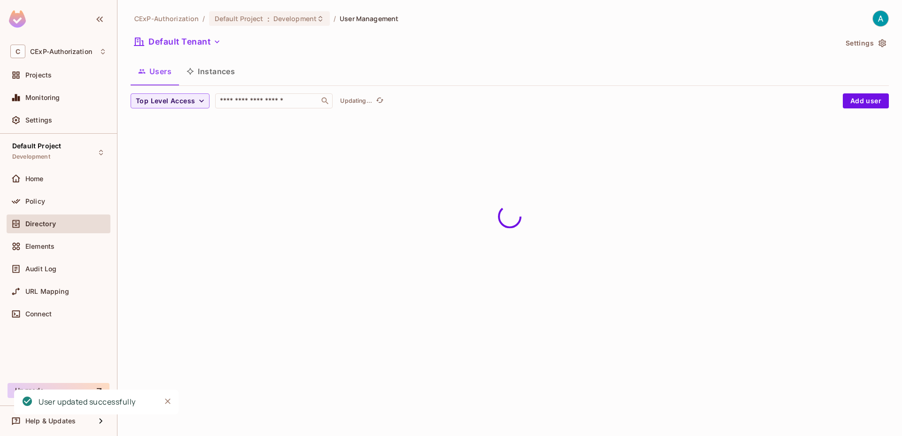
scroll to position [0, 0]
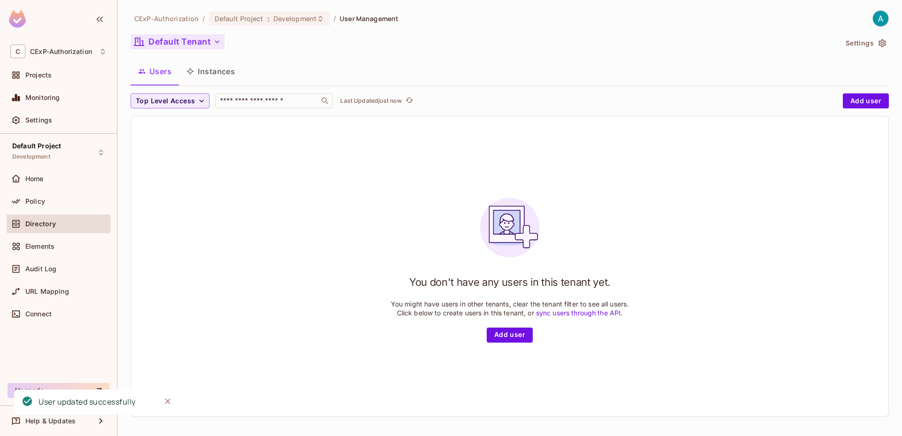
click at [171, 40] on button "Default Tenant" at bounding box center [178, 41] width 94 height 15
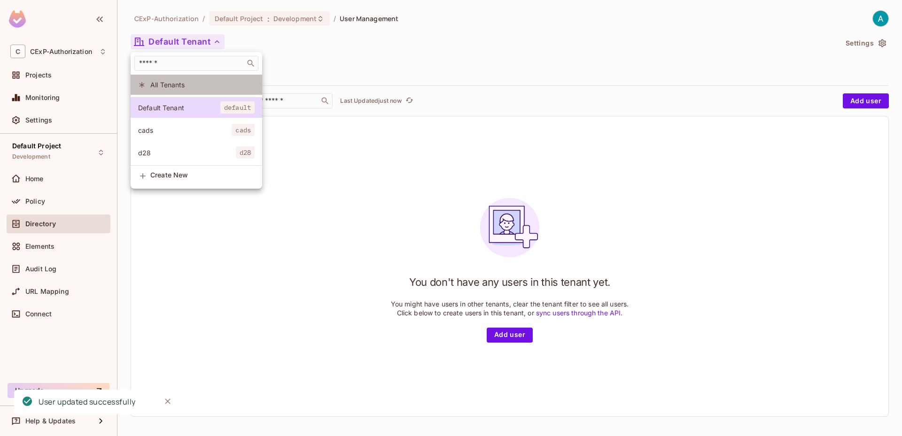
click at [164, 79] on li "All Tenants" at bounding box center [197, 85] width 132 height 20
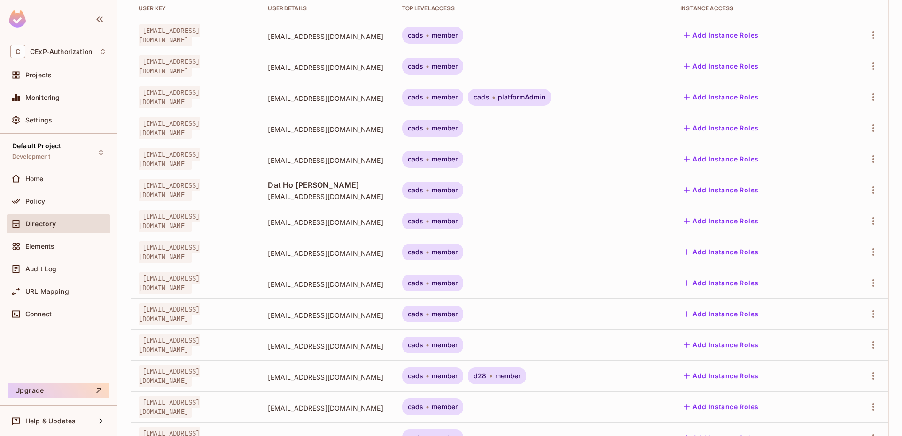
scroll to position [220, 0]
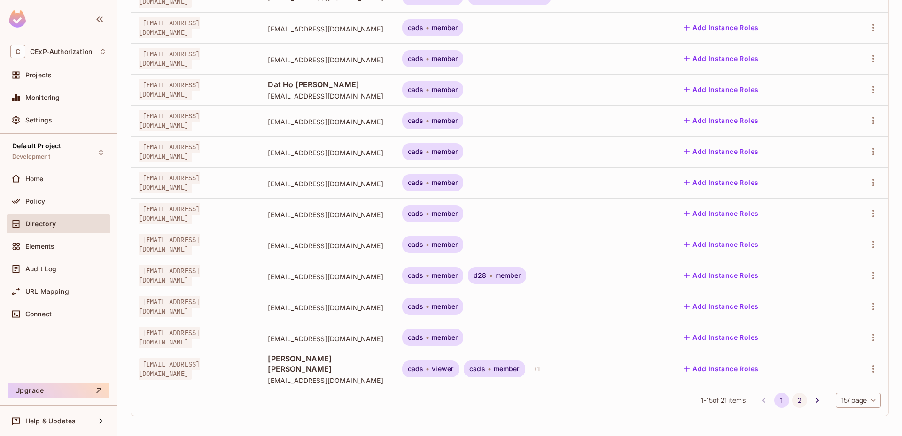
click at [792, 398] on button "2" at bounding box center [799, 400] width 15 height 15
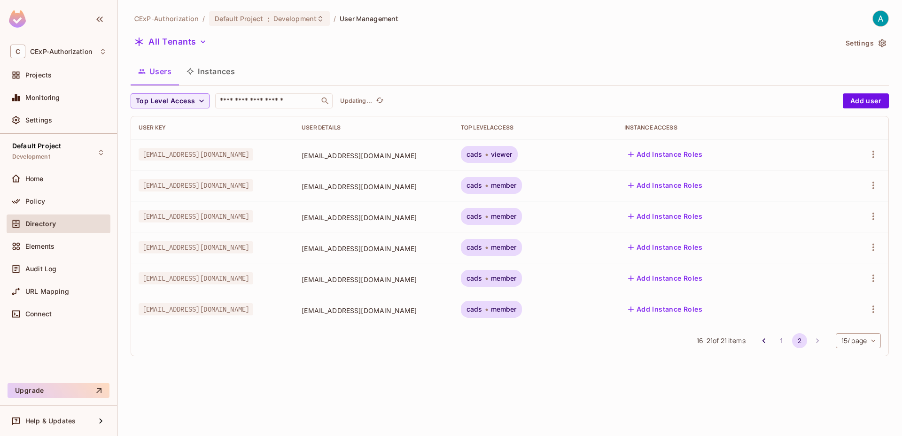
scroll to position [0, 0]
